Goal: Task Accomplishment & Management: Complete application form

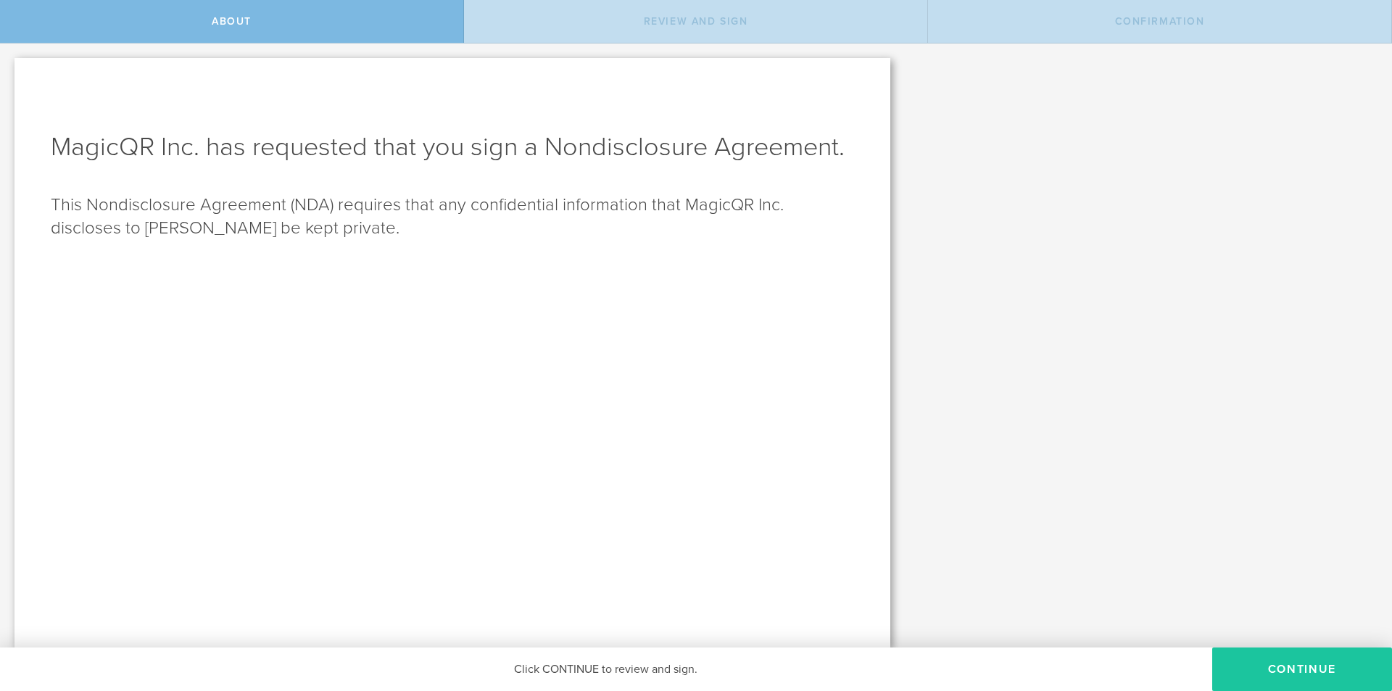
click at [1271, 661] on button "Continue" at bounding box center [1302, 668] width 180 height 43
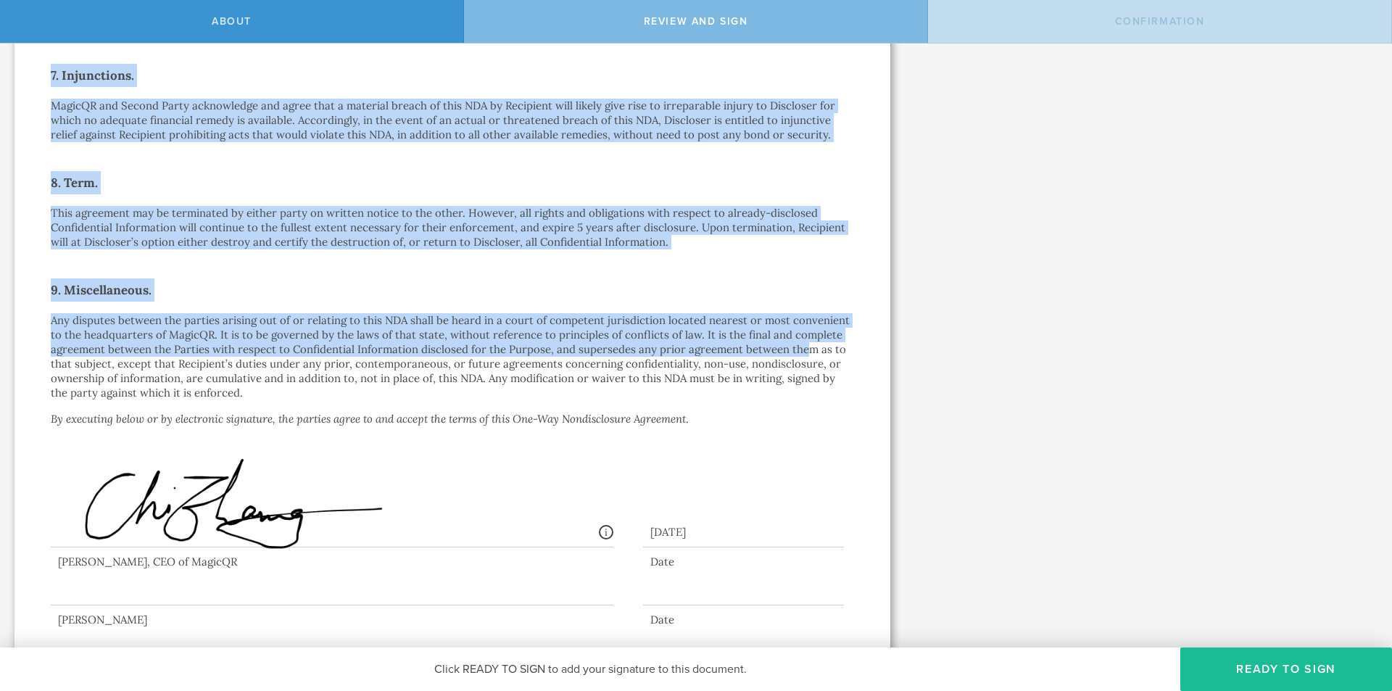
scroll to position [902, 0]
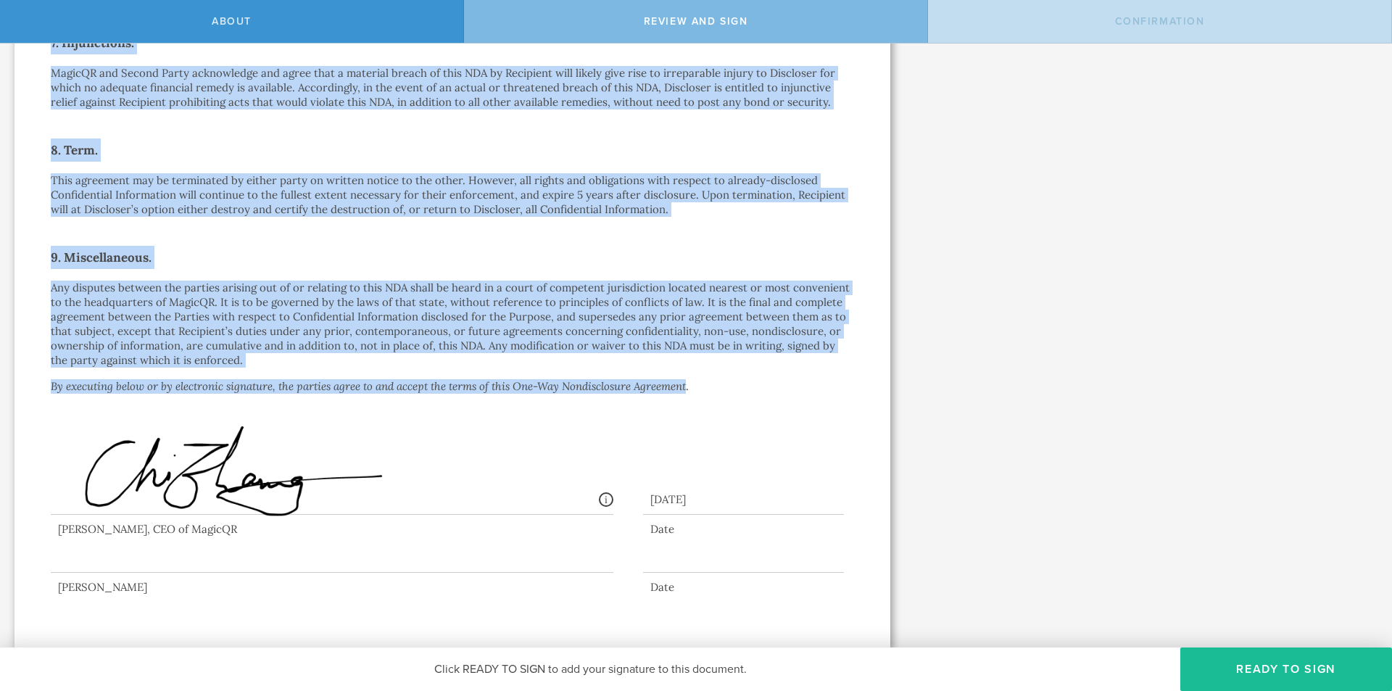
drag, startPoint x: 45, startPoint y: 165, endPoint x: 686, endPoint y: 383, distance: 677.4
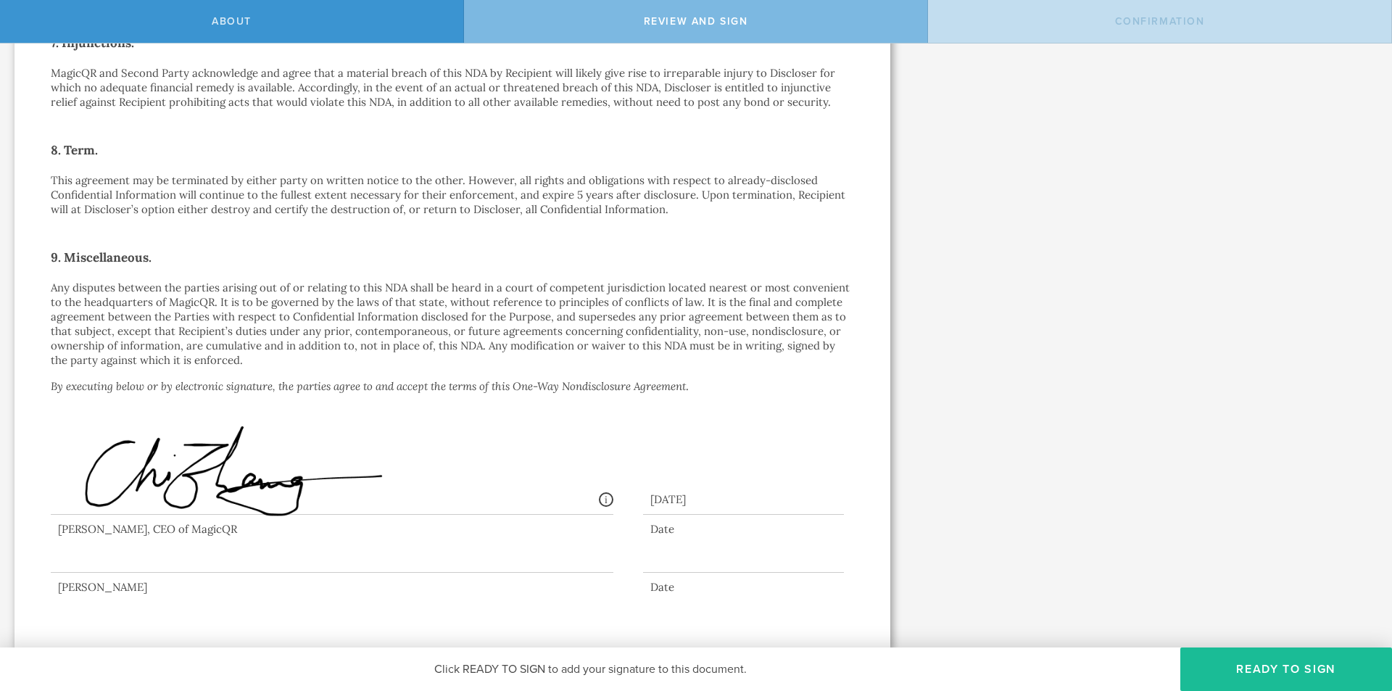
drag, startPoint x: 655, startPoint y: 389, endPoint x: 692, endPoint y: 404, distance: 40.3
click at [692, 404] on div "Signed By: Chi Zhang zhangcbrian@gmail.com IP: 104.33.87.172, 104.23.251.187 Da…" at bounding box center [452, 452] width 803 height 138
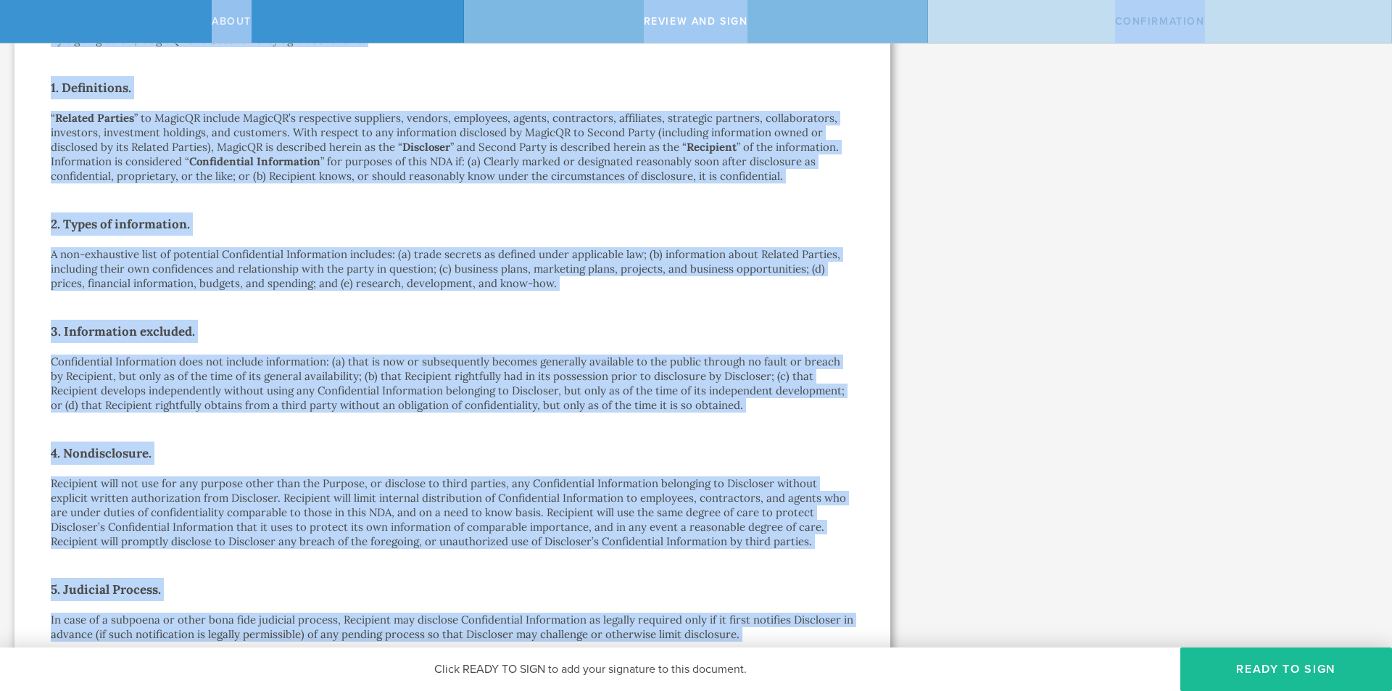
scroll to position [0, 0]
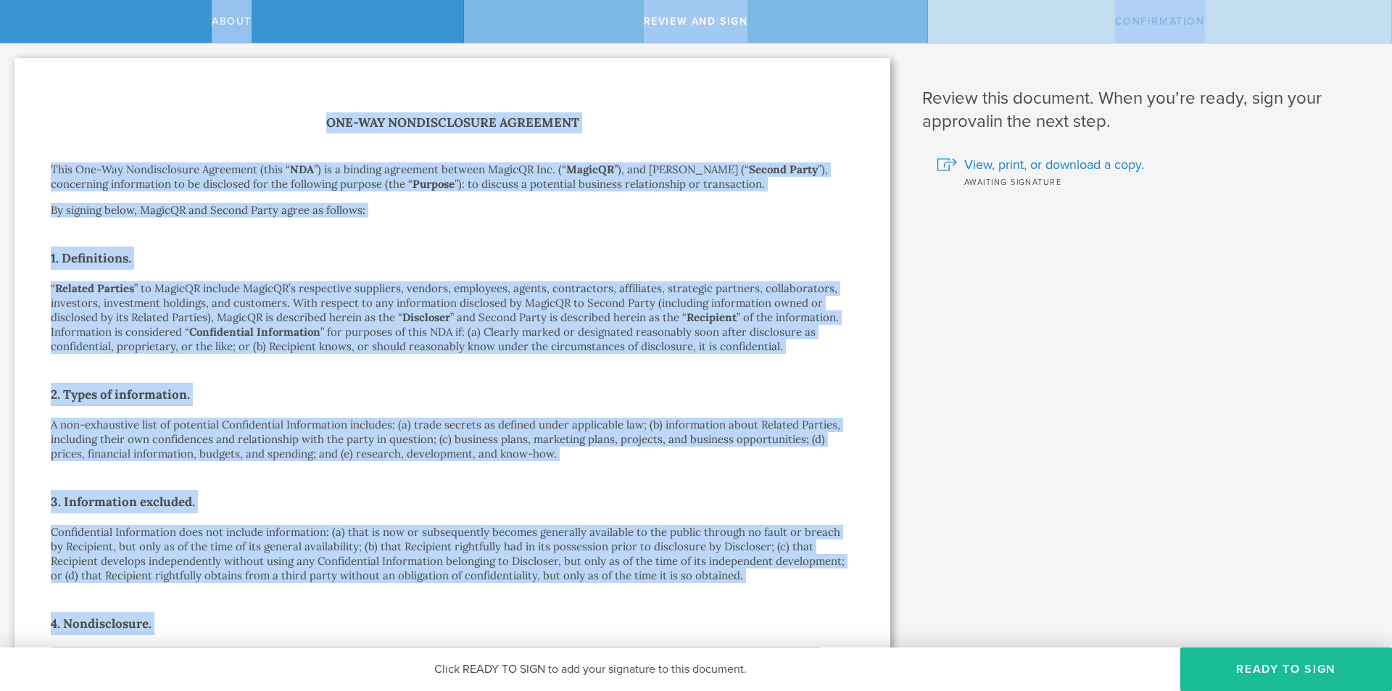
drag, startPoint x: 706, startPoint y: 391, endPoint x: 349, endPoint y: -72, distance: 585.0
click at [349, 0] on html "About Review and sign Confirmation MagicQR Inc. has requested that you sign a N…" at bounding box center [696, 345] width 1392 height 691
copy div "About Review and sign Confirmation MagicQR Inc. has requested that you sign a N…"
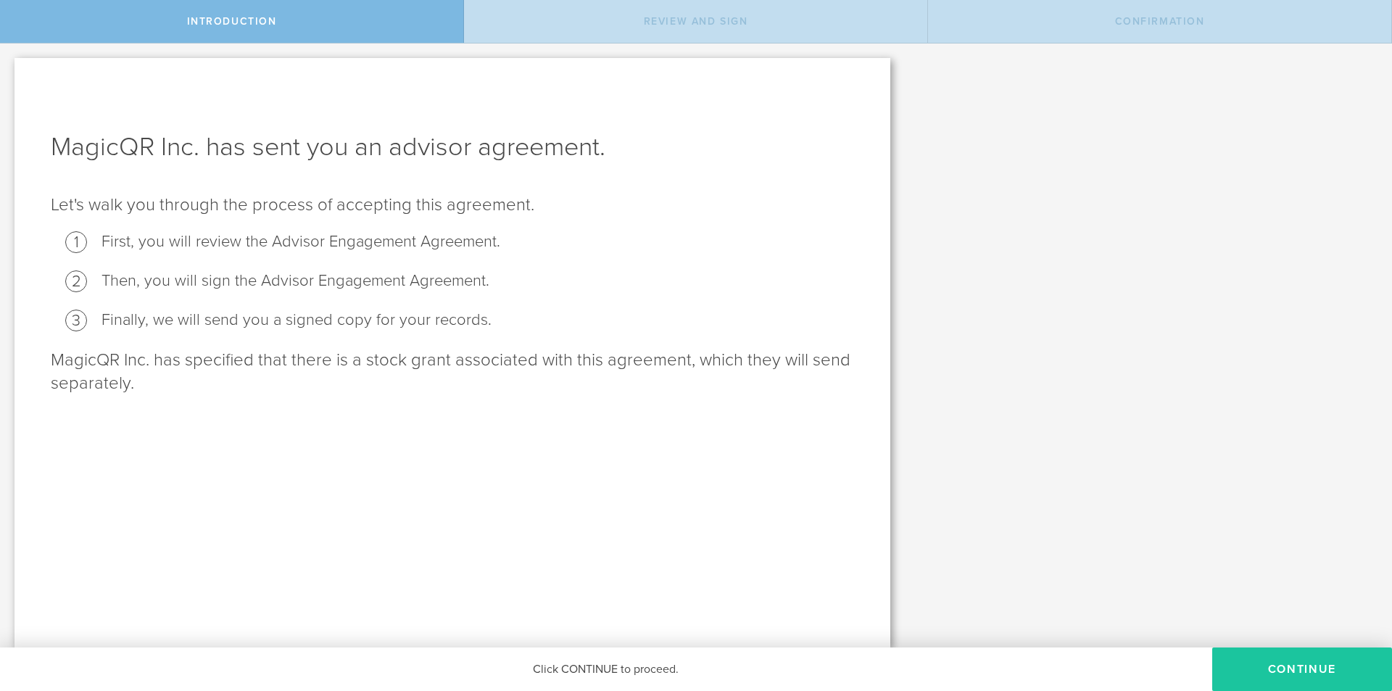
click at [1277, 658] on button "Continue" at bounding box center [1302, 668] width 180 height 43
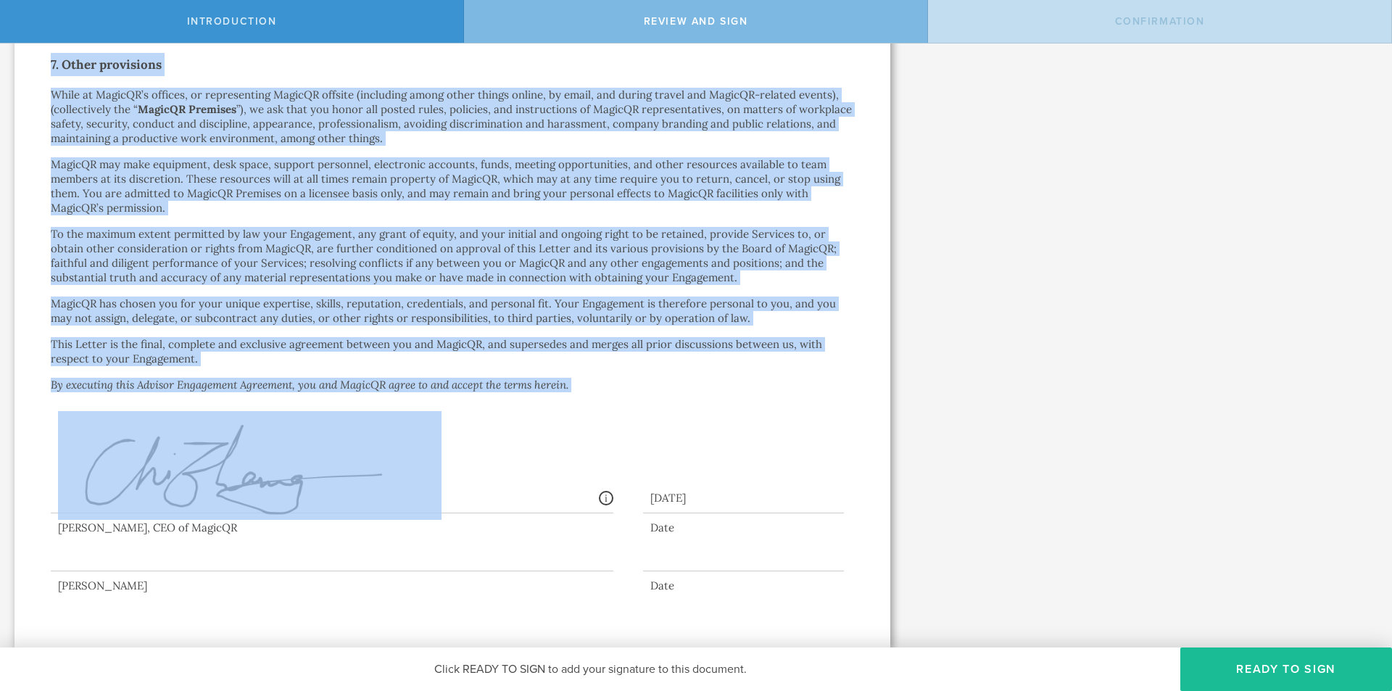
scroll to position [1977, 0]
drag, startPoint x: 328, startPoint y: 120, endPoint x: 347, endPoint y: 445, distance: 326.0
copy div "Loremip Dolorsitam Consectet Adip Elits do eiusmodtem incididu Utla Etdo Magna:…"
